Goal: Transaction & Acquisition: Purchase product/service

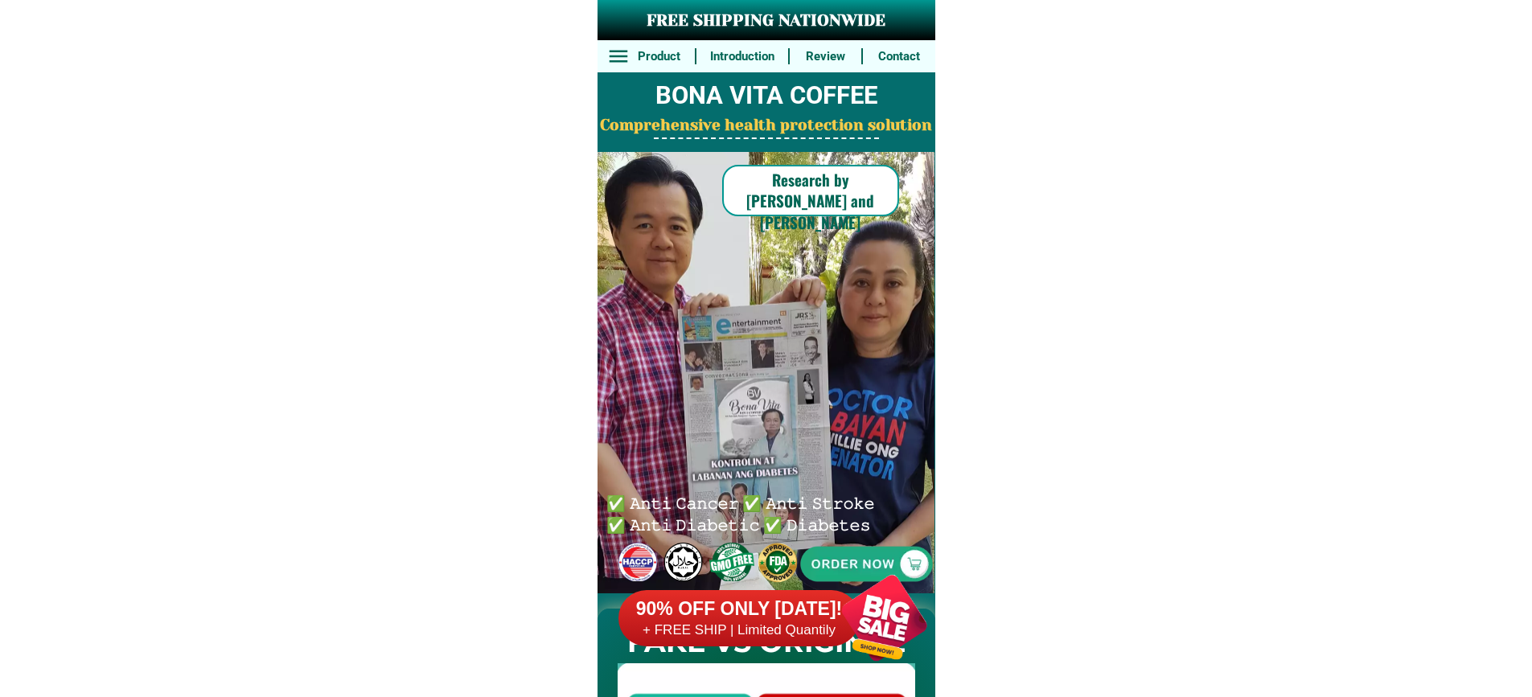
click at [745, 570] on div "90% OFF ONLY [DATE]! + FREE SHIP | Limited Quantily" at bounding box center [782, 618] width 329 height 126
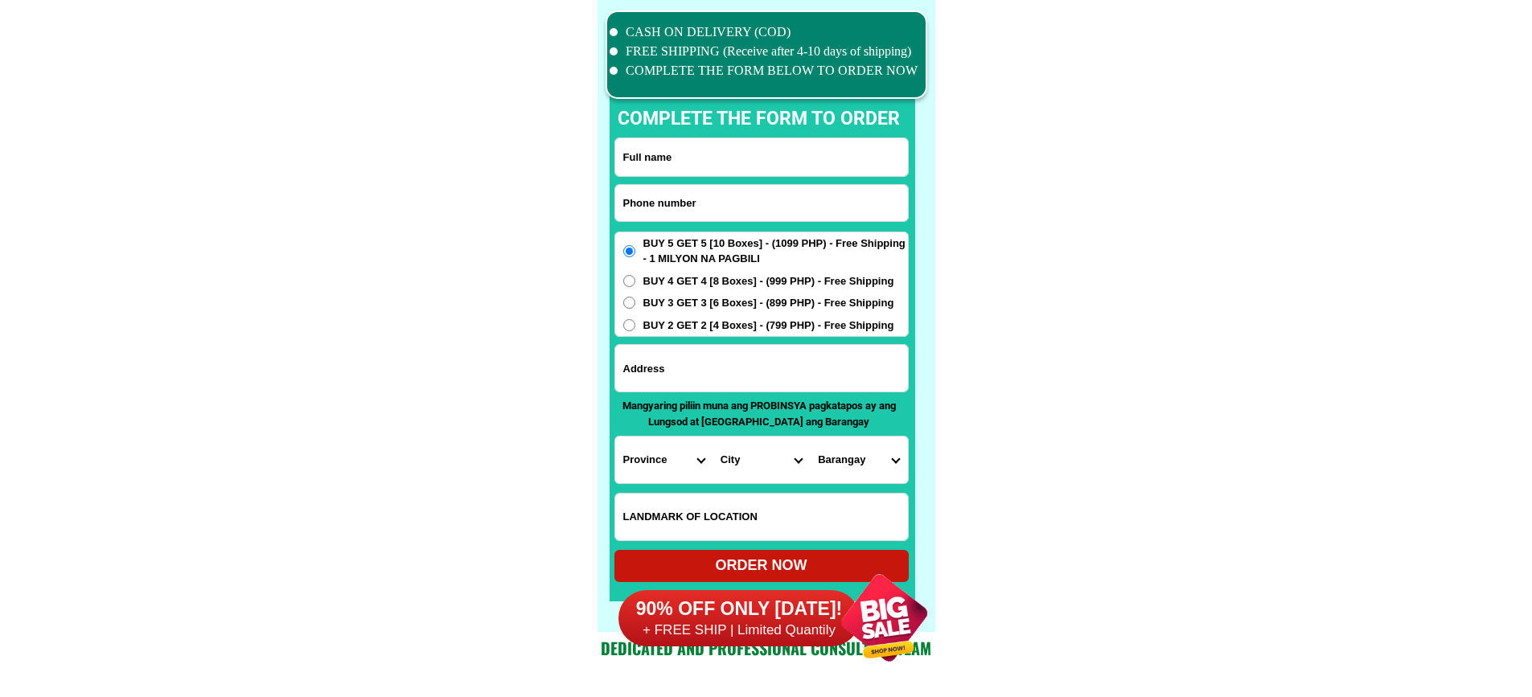
scroll to position [12500, 0]
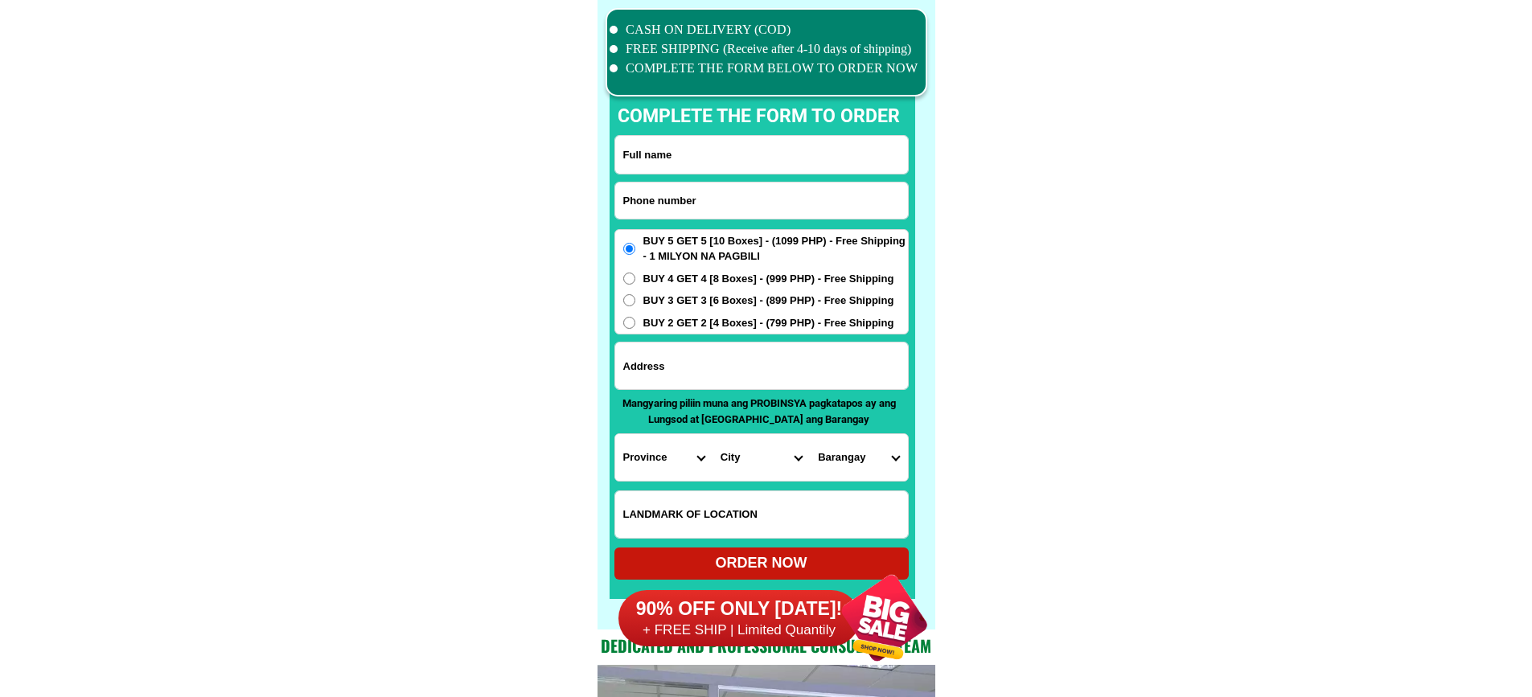
click at [728, 206] on input "Input phone_number" at bounding box center [761, 201] width 293 height 36
paste input "639654827010"
click at [622, 194] on input "639654827010" at bounding box center [761, 201] width 293 height 36
type input "[PHONE_NUMBER]"
click at [719, 159] on input "Input full_name" at bounding box center [761, 155] width 293 height 38
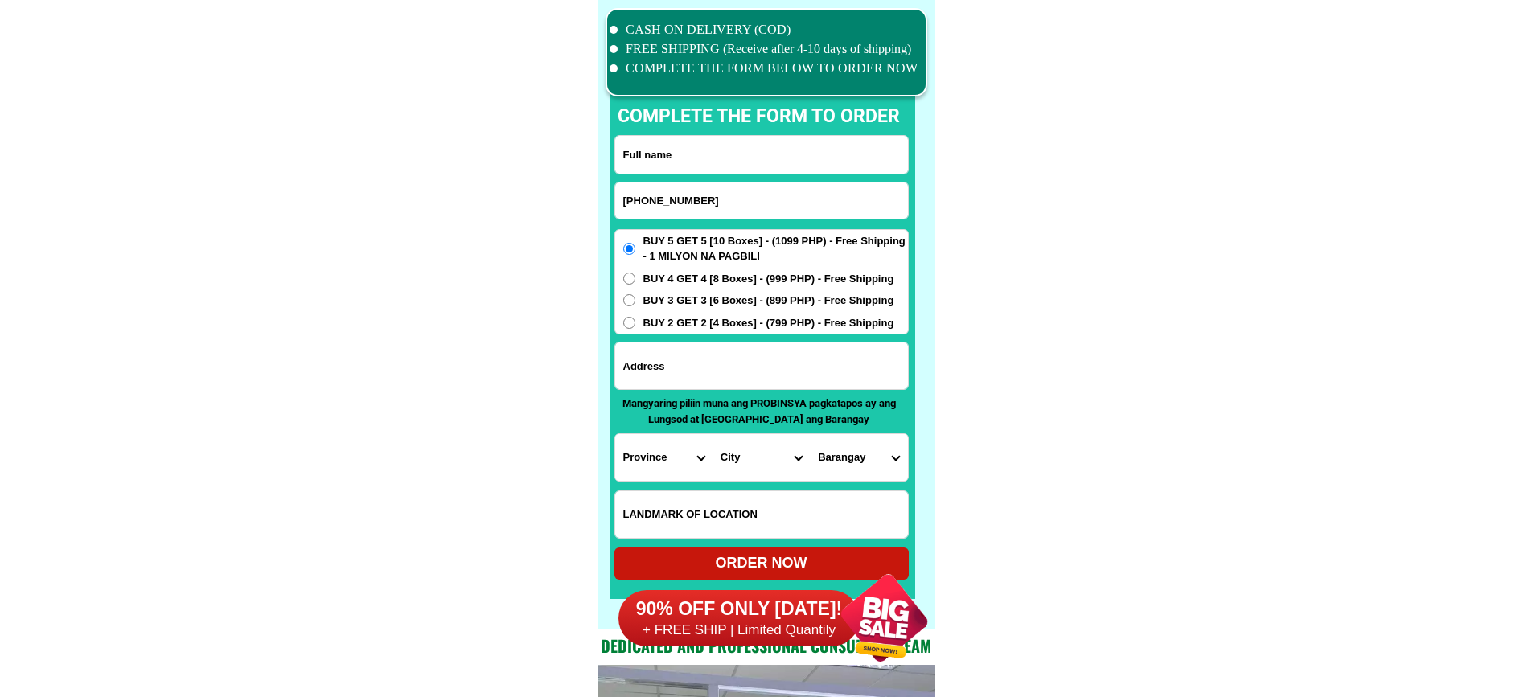
paste input "[PERSON_NAME]"
type input "[PERSON_NAME]"
click at [801, 371] on input "Input address" at bounding box center [761, 366] width 293 height 47
paste input "Negros oriental [PERSON_NAME]"
type input "Negros oriental [PERSON_NAME]"
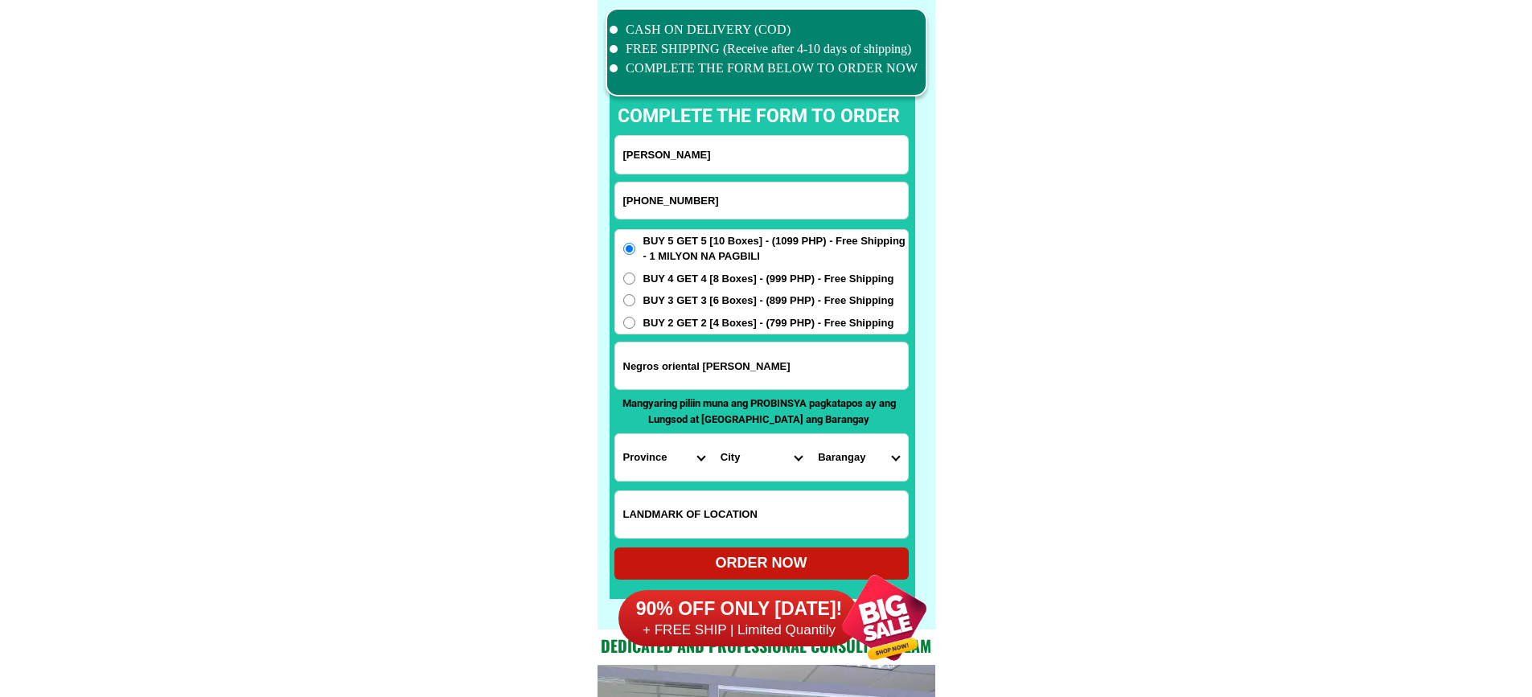
click at [749, 503] on input "Input LANDMARKOFLOCATION" at bounding box center [761, 514] width 293 height 47
paste input "Purol4 [PERSON_NAME]"
type input "Purol4 [PERSON_NAME]"
click at [646, 457] on select "Province [GEOGRAPHIC_DATA] [GEOGRAPHIC_DATA][PERSON_NAME][GEOGRAPHIC_DATA][GEOG…" at bounding box center [663, 457] width 97 height 47
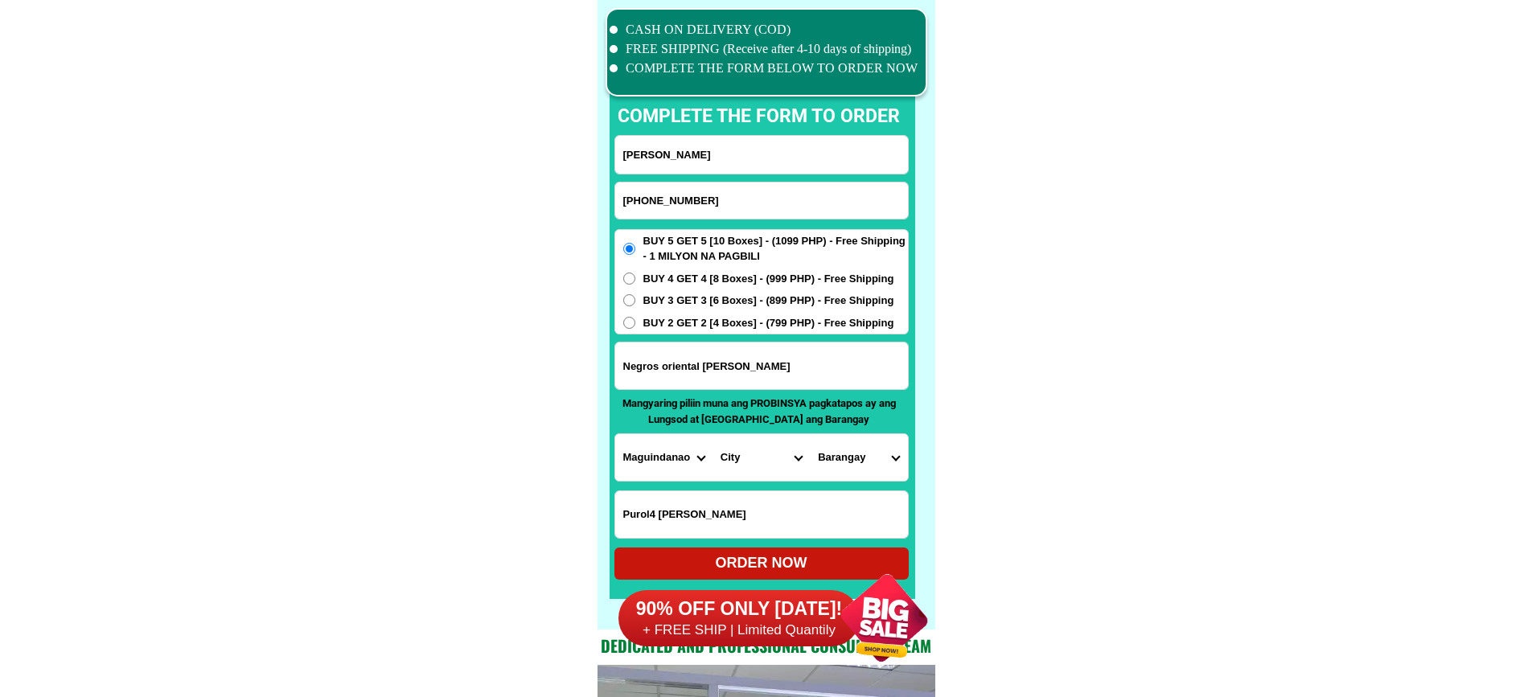
click at [646, 457] on select "Province [GEOGRAPHIC_DATA] [GEOGRAPHIC_DATA][PERSON_NAME][GEOGRAPHIC_DATA][GEOG…" at bounding box center [663, 457] width 97 height 47
click at [615, 434] on select "Province [GEOGRAPHIC_DATA] [GEOGRAPHIC_DATA][PERSON_NAME][GEOGRAPHIC_DATA][GEOG…" at bounding box center [663, 457] width 97 height 47
click at [653, 458] on select "Province [GEOGRAPHIC_DATA] [GEOGRAPHIC_DATA][PERSON_NAME][GEOGRAPHIC_DATA][GEOG…" at bounding box center [663, 457] width 97 height 47
select select "63_411"
click at [758, 461] on select "City [GEOGRAPHIC_DATA]-city [GEOGRAPHIC_DATA]-city [GEOGRAPHIC_DATA][PERSON_NAM…" at bounding box center [760, 457] width 97 height 47
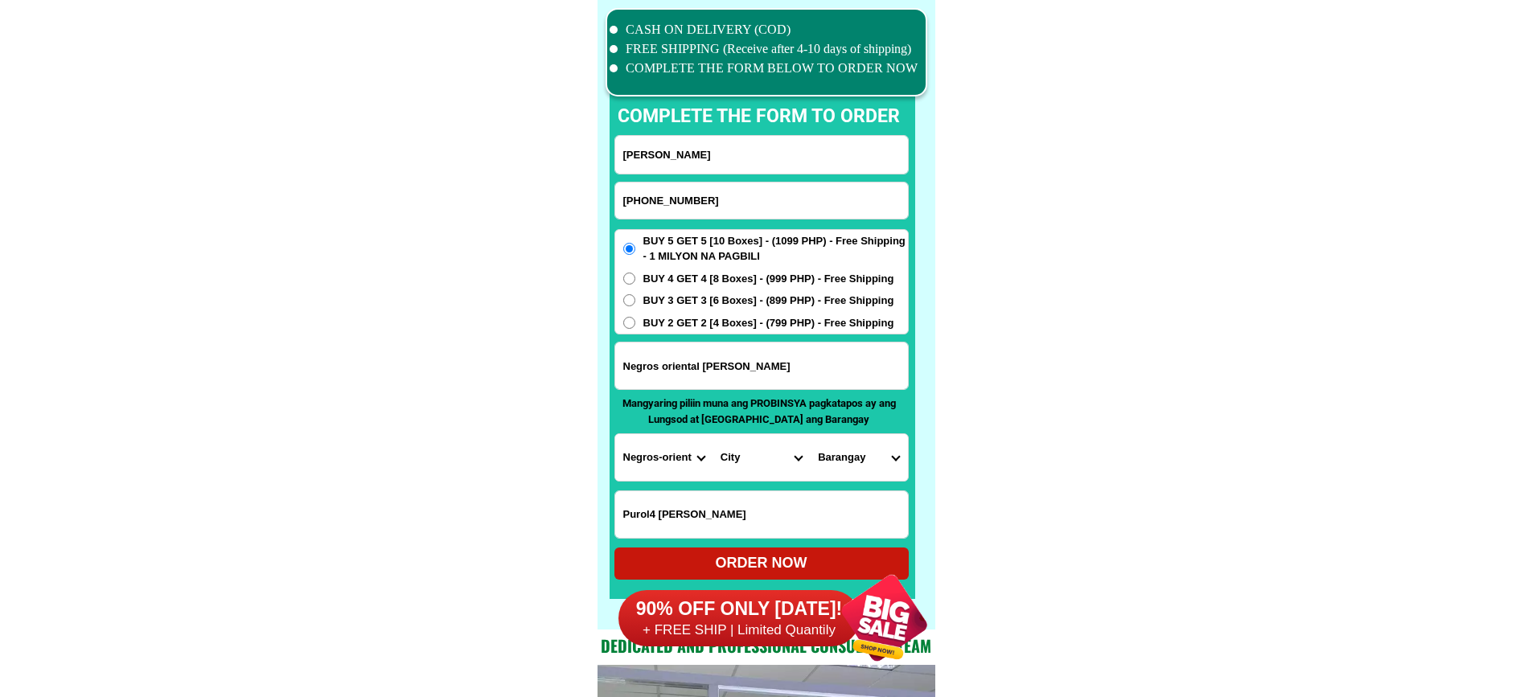
click at [758, 461] on select "City [PERSON_NAME]-city [GEOGRAPHIC_DATA]-city [GEOGRAPHIC_DATA] [GEOGRAPHIC_DA…" at bounding box center [760, 457] width 97 height 47
select select "63_4115479"
drag, startPoint x: 1024, startPoint y: 473, endPoint x: 942, endPoint y: 469, distance: 82.9
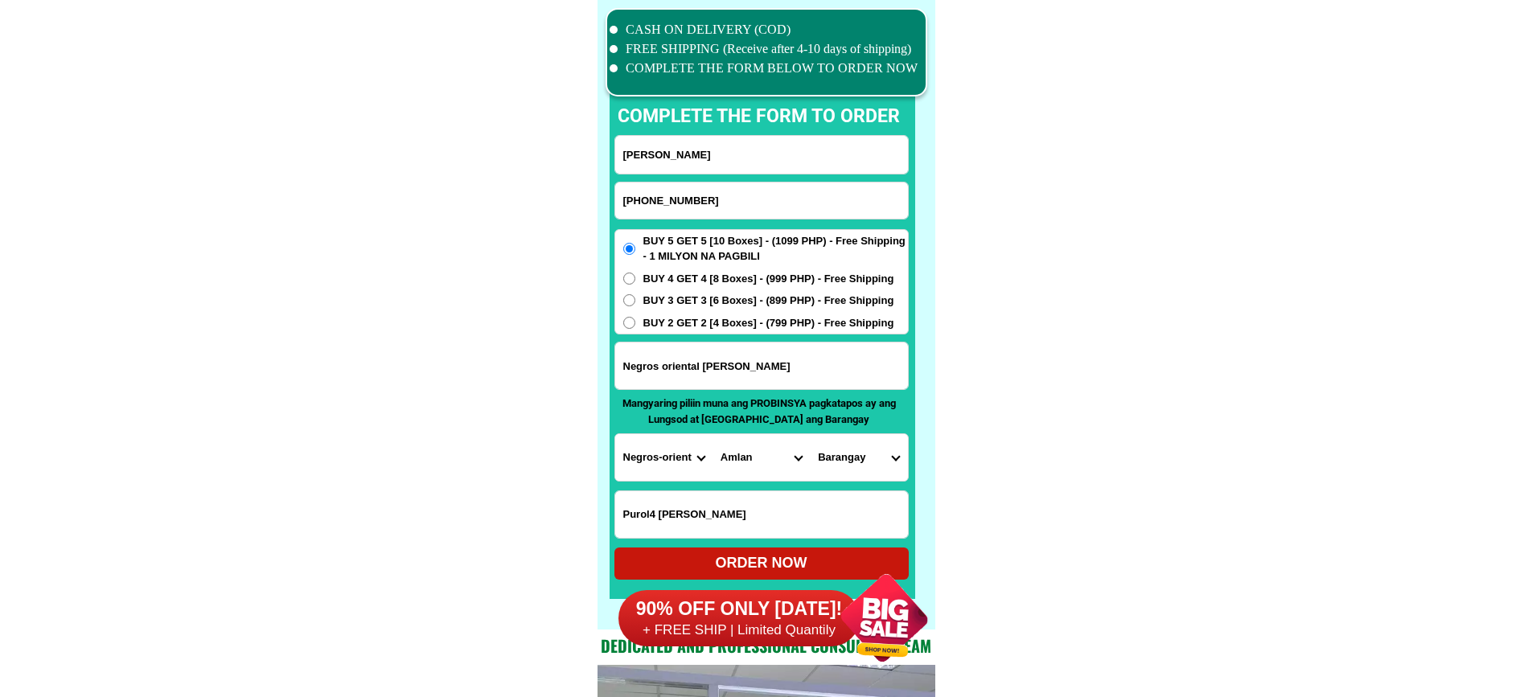
click at [871, 464] on select "Barangay Bio-os Jantianon Jugno Mag-abo Poblacion Silab Tambojangin Tandayag" at bounding box center [858, 457] width 97 height 47
select select "63_411547947952"
click at [803, 559] on div "90% OFF ONLY [DATE]! + FREE SHIP | Limited Quantily" at bounding box center [782, 618] width 329 height 126
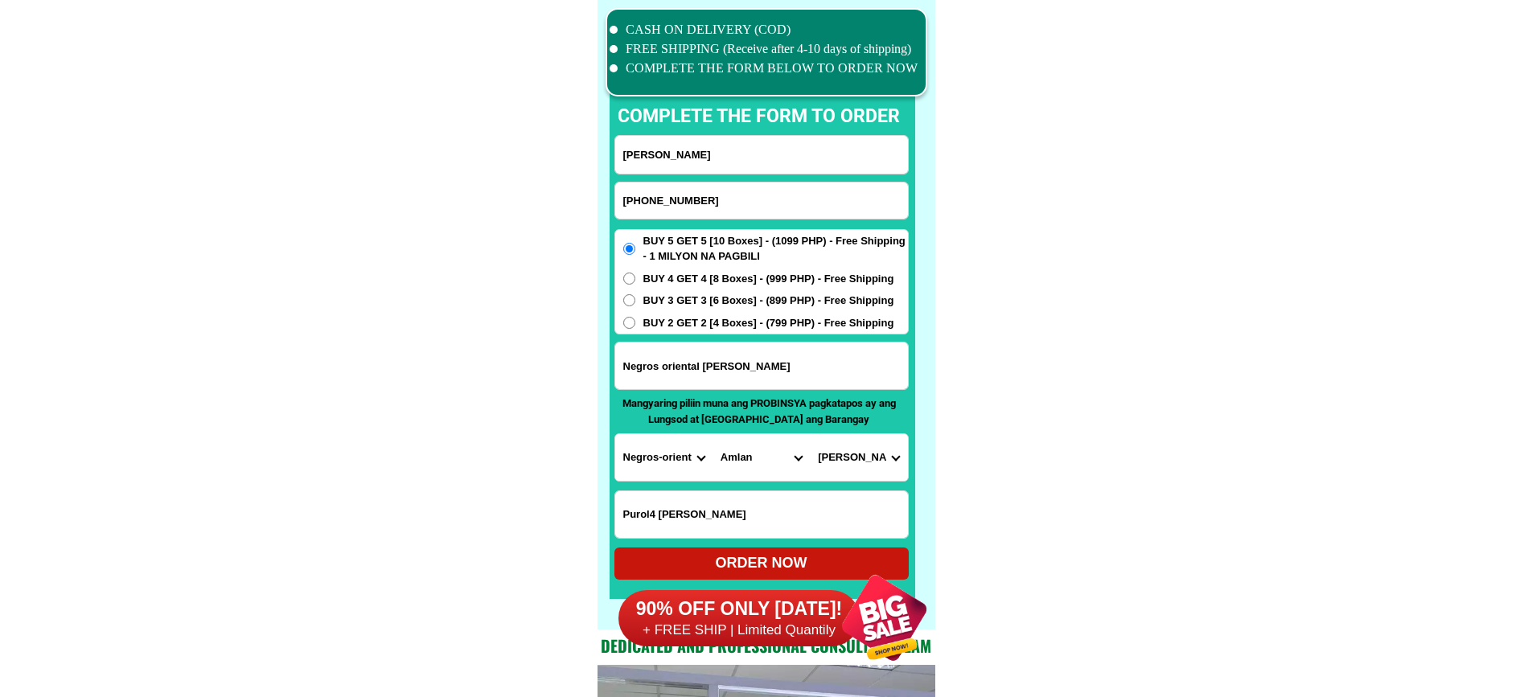
scroll to position [12580, 0]
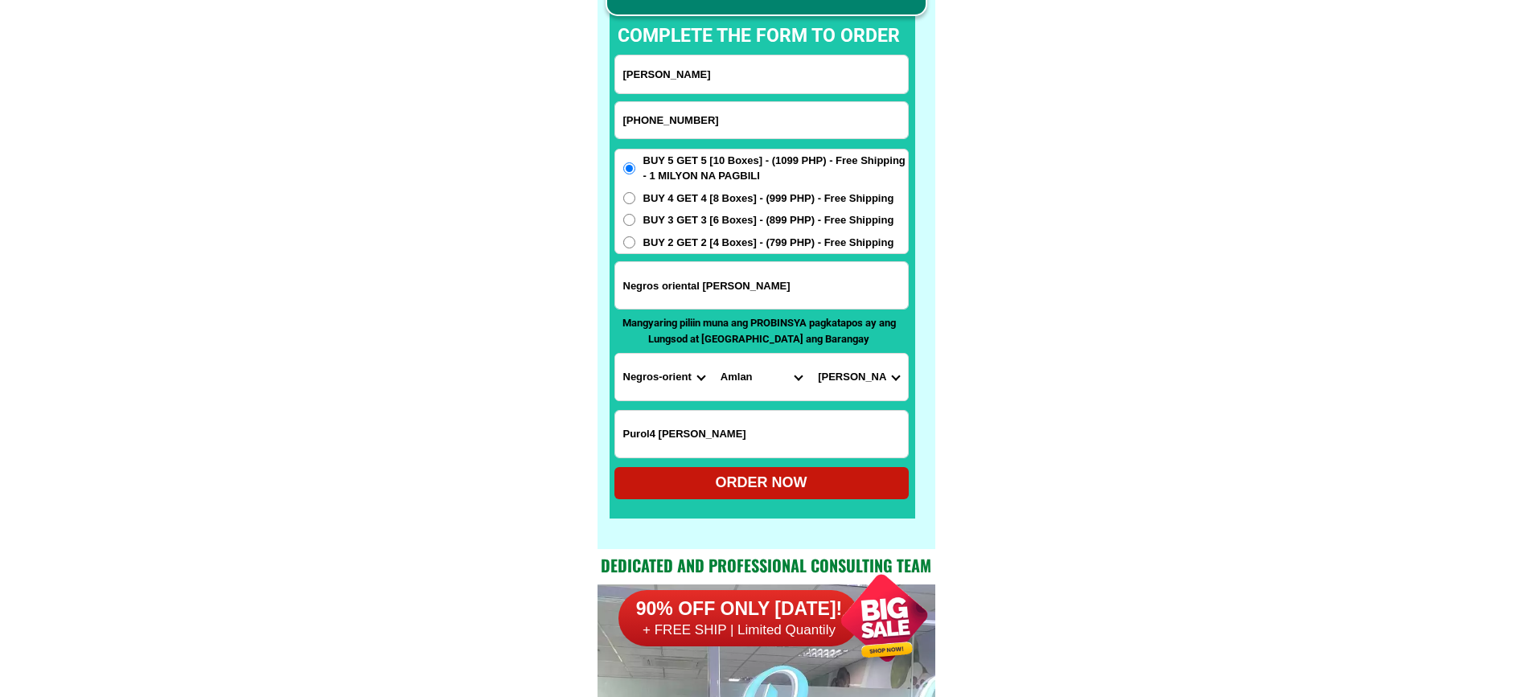
click at [786, 477] on div "ORDER NOW" at bounding box center [761, 483] width 294 height 22
radio input "true"
click at [713, 117] on input "Input phone_number" at bounding box center [761, 120] width 293 height 36
paste input "09709263799"
type input "09709263799"
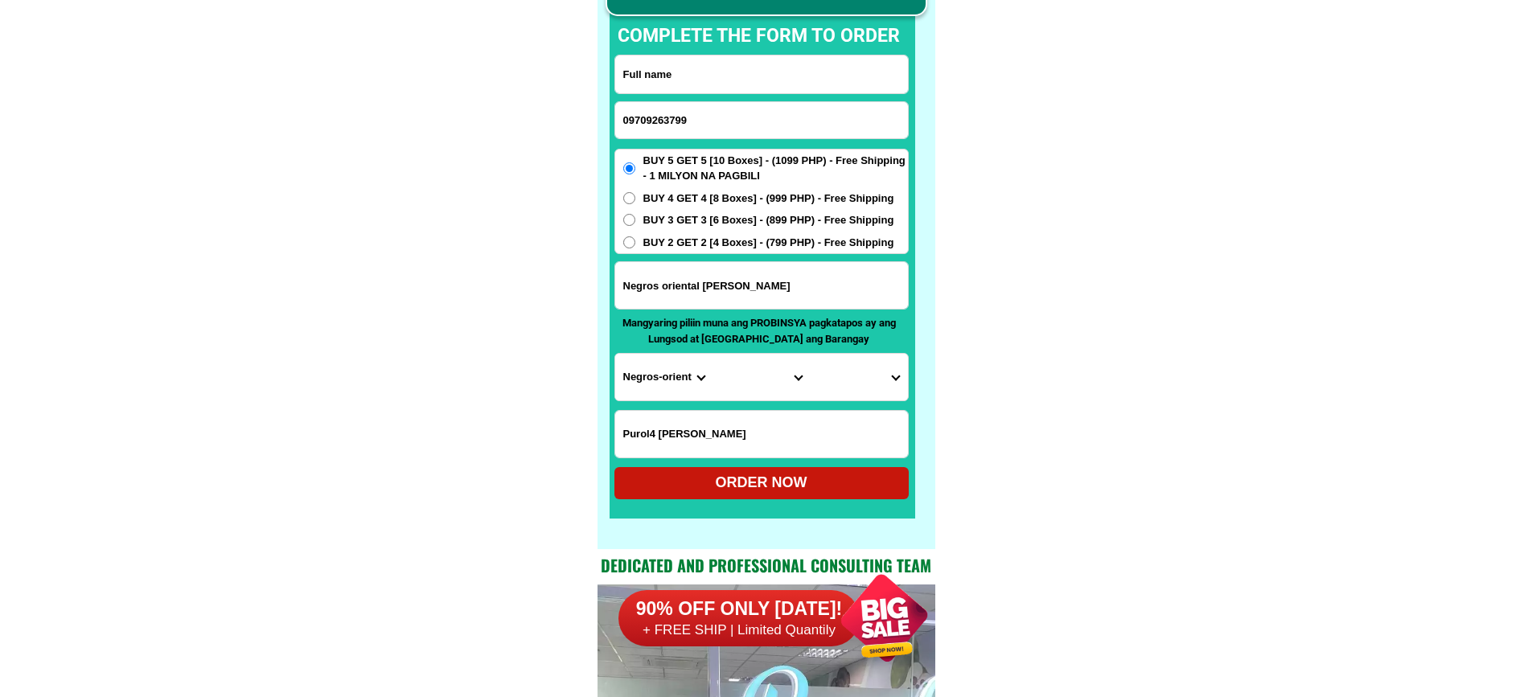
click at [744, 69] on input "Input full_name" at bounding box center [761, 74] width 293 height 38
paste input "[PERSON_NAME]. [GEOGRAPHIC_DATA]"
type input "[PERSON_NAME]. [GEOGRAPHIC_DATA]"
drag, startPoint x: 783, startPoint y: 295, endPoint x: 860, endPoint y: 306, distance: 77.9
click at [783, 295] on input "Input address" at bounding box center [761, 285] width 293 height 47
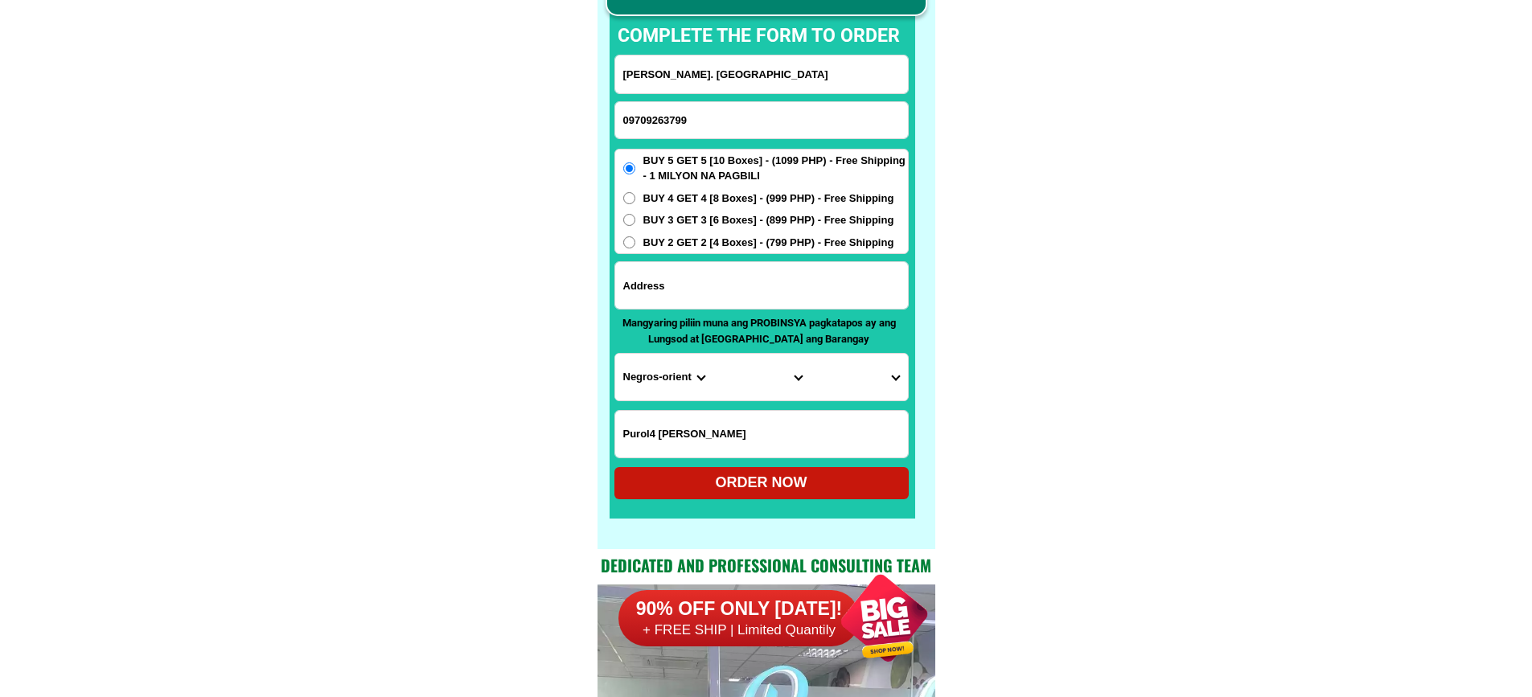
paste input "215 ditio. 6. B. [DEMOGRAPHIC_DATA] malabon city [PERSON_NAME]. Ave."
type input "215 ditio. 6. B. [DEMOGRAPHIC_DATA] malabon city [PERSON_NAME]. Ave."
click at [786, 444] on input "Input LANDMARKOFLOCATION" at bounding box center [761, 434] width 293 height 47
paste input "Tapat ng unican Company 202 gate patand. Paki ha nap. Yongtindahan [PERSON_NAME…"
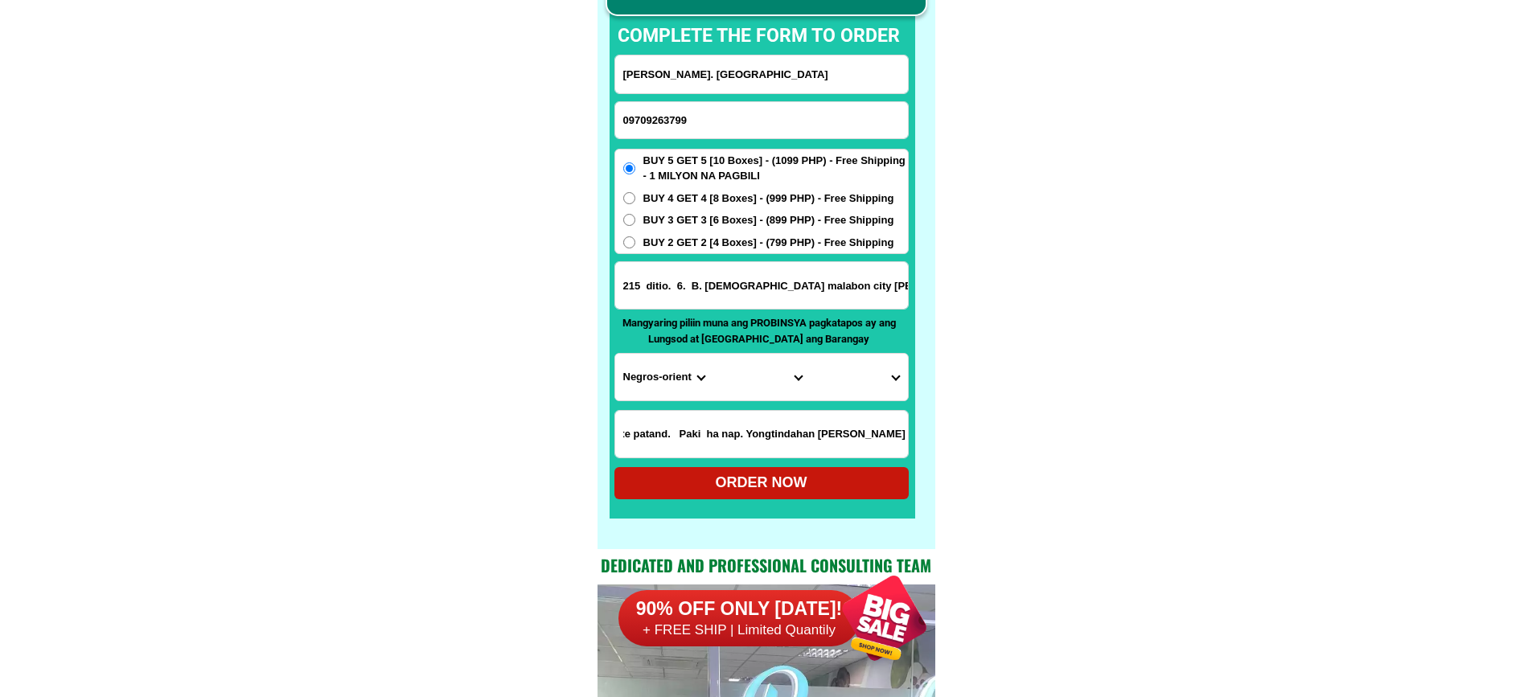
type input "Tapat ng unican Company 202 gate patand. Paki ha nap. Yongtindahan [PERSON_NAME…"
click at [642, 386] on select "Province [GEOGRAPHIC_DATA] [GEOGRAPHIC_DATA][PERSON_NAME][GEOGRAPHIC_DATA][GEOG…" at bounding box center [663, 377] width 97 height 47
click at [643, 383] on select "Province [GEOGRAPHIC_DATA] [GEOGRAPHIC_DATA][PERSON_NAME][GEOGRAPHIC_DATA][GEOG…" at bounding box center [663, 377] width 97 height 47
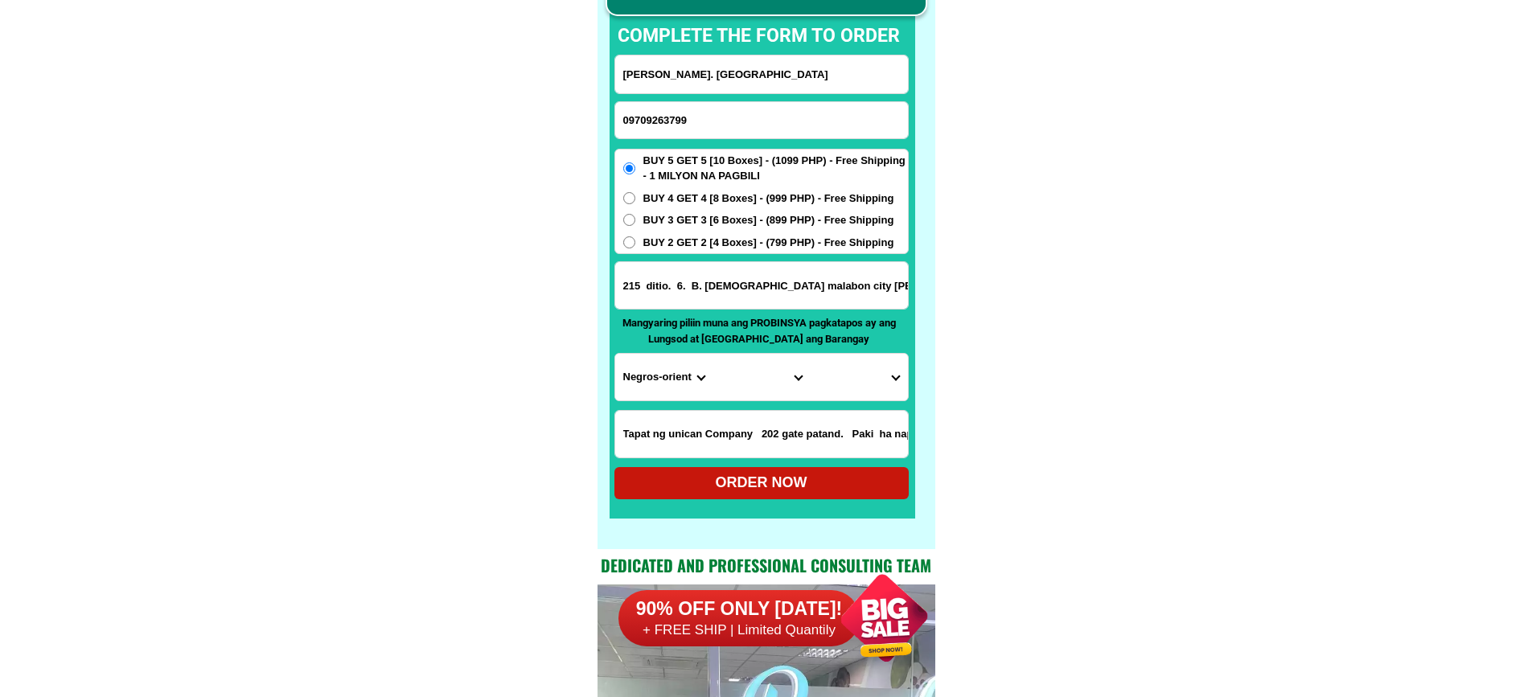
select select "63_219"
click at [756, 391] on select "City" at bounding box center [760, 377] width 97 height 47
select select "63_2197749"
click at [841, 384] on select "Barangay Acacia Baritan Bayan-bayanan [PERSON_NAME] Dampalit [PERSON_NAME] Hulo…" at bounding box center [858, 377] width 97 height 47
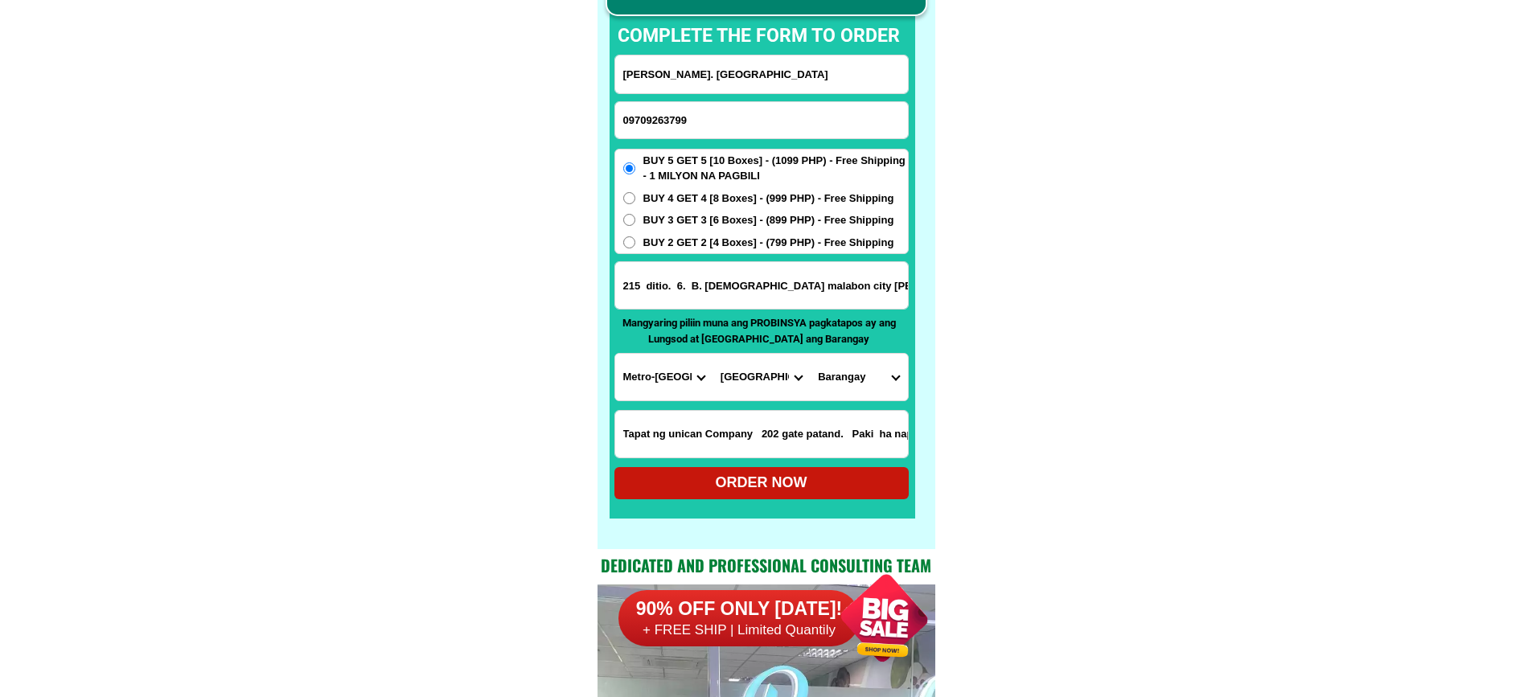
select select "63_21977499293"
click at [736, 219] on span "BUY 3 GET 3 [6 Boxes] - (899 PHP) - Free Shipping" at bounding box center [768, 220] width 251 height 16
click at [635, 219] on input "BUY 3 GET 3 [6 Boxes] - (899 PHP) - Free Shipping" at bounding box center [629, 220] width 12 height 12
radio input "true"
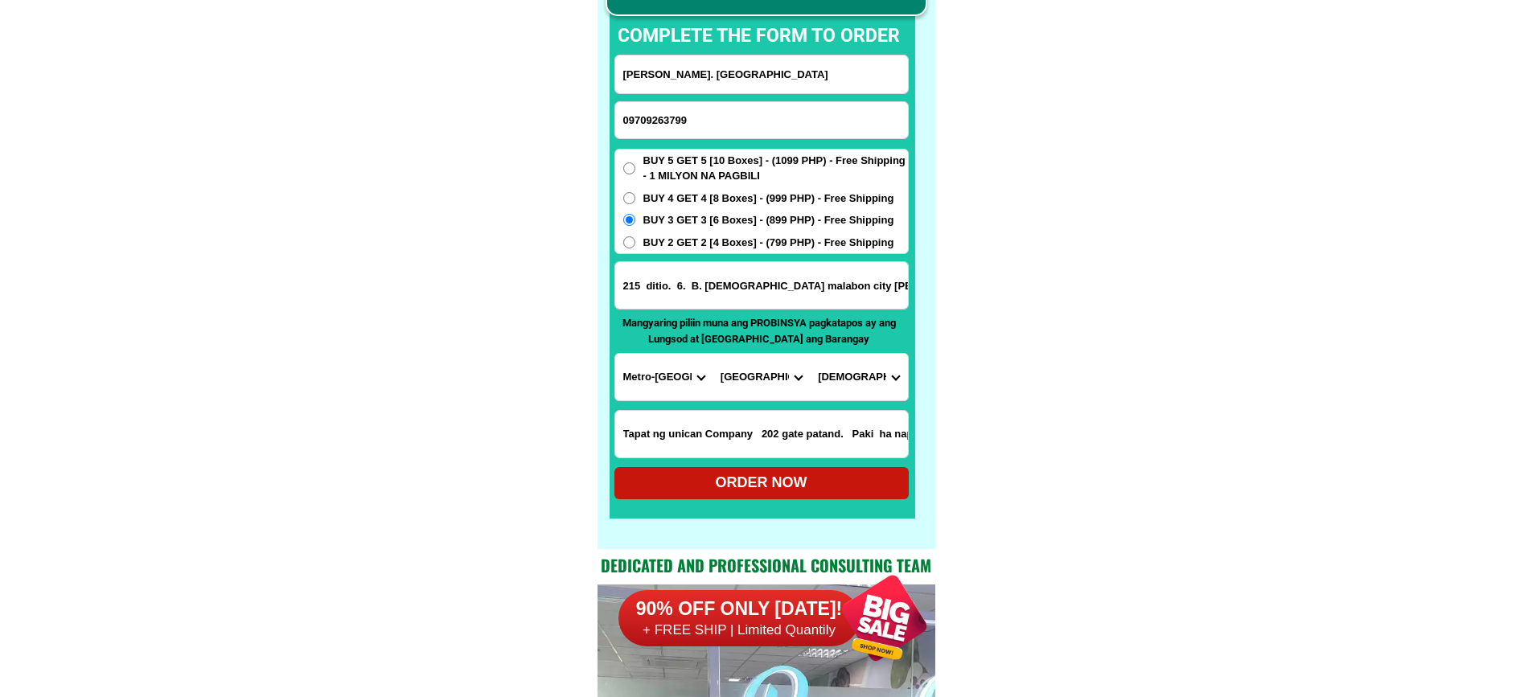
click at [735, 237] on span "BUY 2 GET 2 [4 Boxes] - (799 PHP) - Free Shipping" at bounding box center [768, 243] width 251 height 16
click at [635, 237] on input "BUY 2 GET 2 [4 Boxes] - (799 PHP) - Free Shipping" at bounding box center [629, 242] width 12 height 12
click at [795, 494] on div "ORDER NOW" at bounding box center [761, 483] width 294 height 32
radio input "true"
